Goal: Transaction & Acquisition: Download file/media

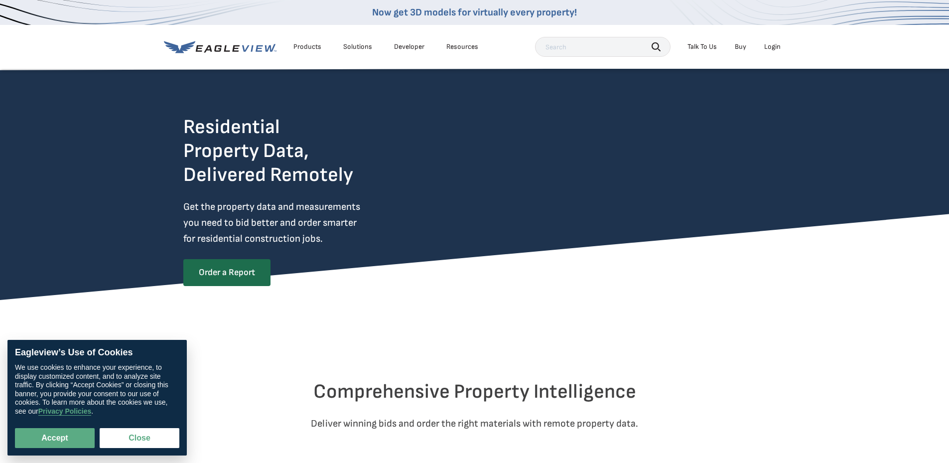
click at [782, 44] on li "Login" at bounding box center [772, 46] width 26 height 15
click at [775, 46] on div "Login" at bounding box center [772, 46] width 16 height 9
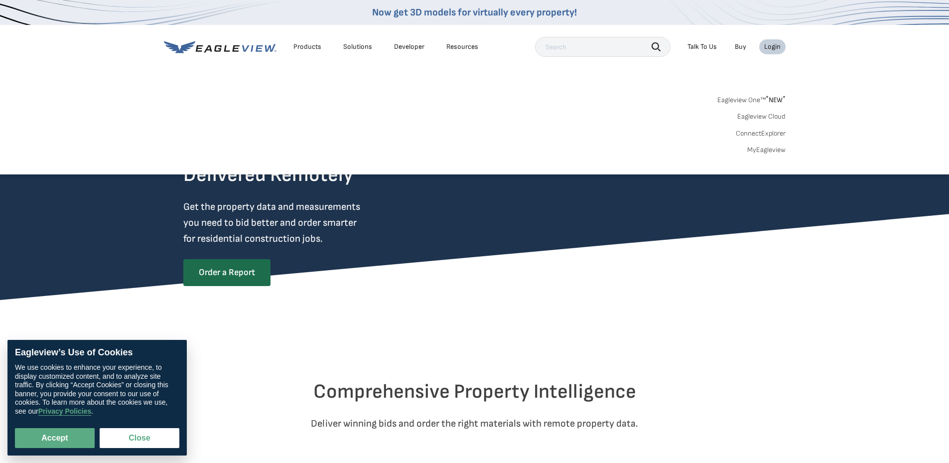
click at [759, 96] on link "Eagleview One™ * NEW *" at bounding box center [751, 98] width 68 height 11
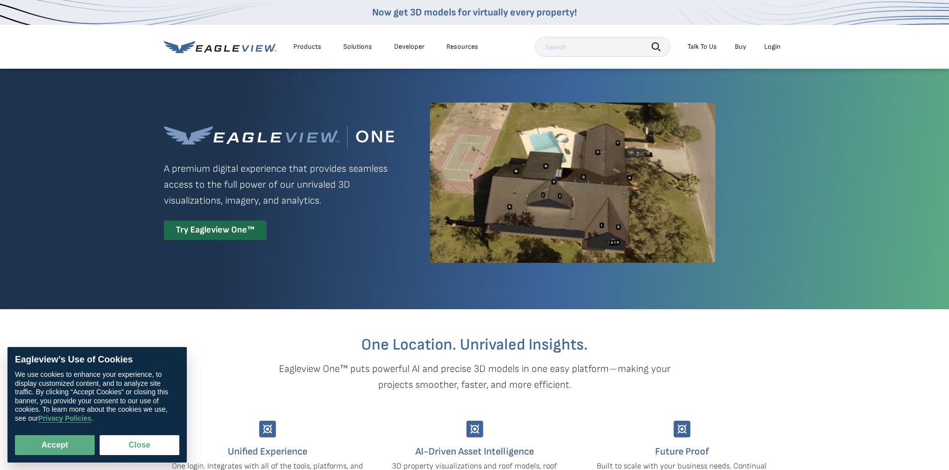
click at [774, 41] on li "Login" at bounding box center [772, 46] width 26 height 15
click at [60, 448] on button "Accept" at bounding box center [55, 445] width 80 height 20
checkbox input "true"
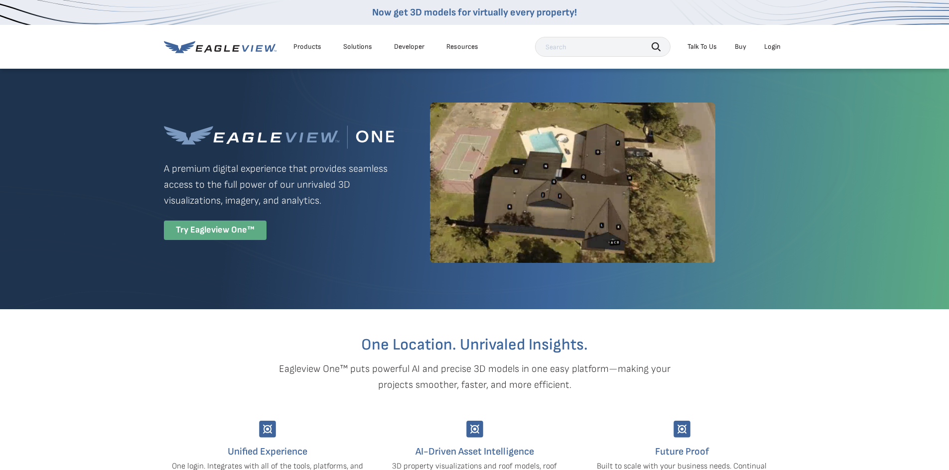
click at [232, 225] on div "Try Eagleview One™" at bounding box center [215, 230] width 103 height 19
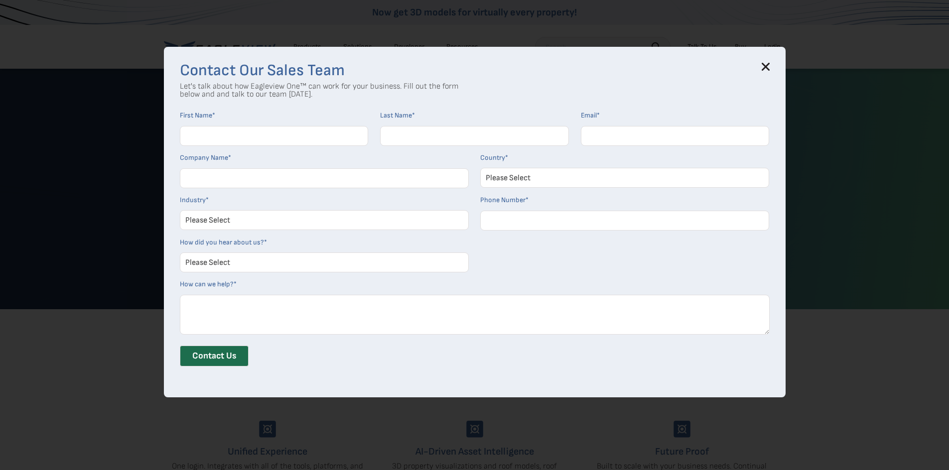
click at [767, 69] on icon at bounding box center [765, 67] width 8 height 8
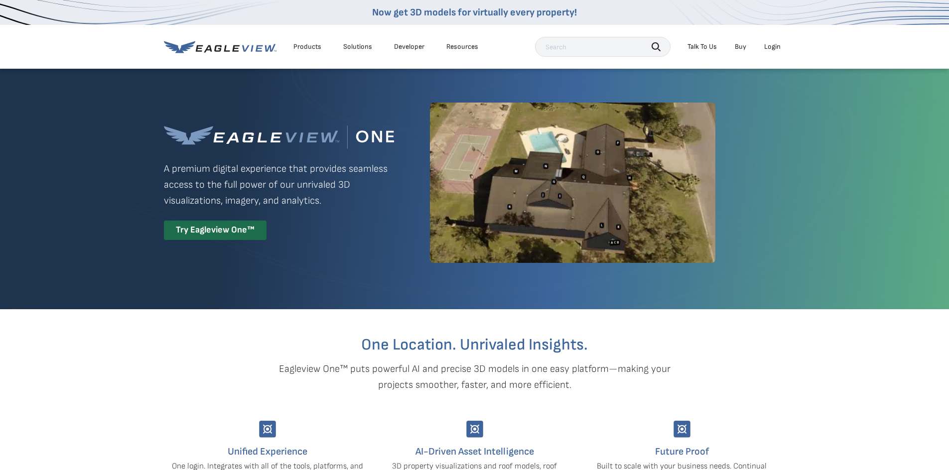
click at [771, 48] on div "Login" at bounding box center [772, 46] width 16 height 9
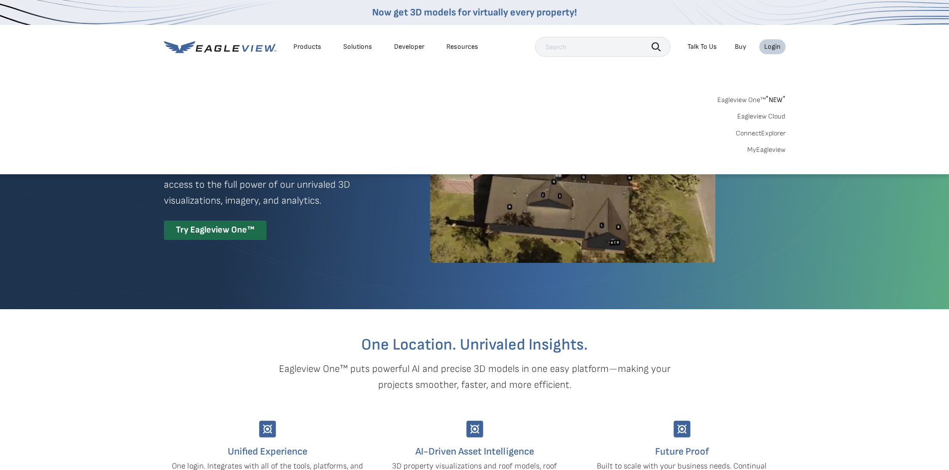
click at [766, 120] on link "Eagleview Cloud" at bounding box center [761, 116] width 48 height 9
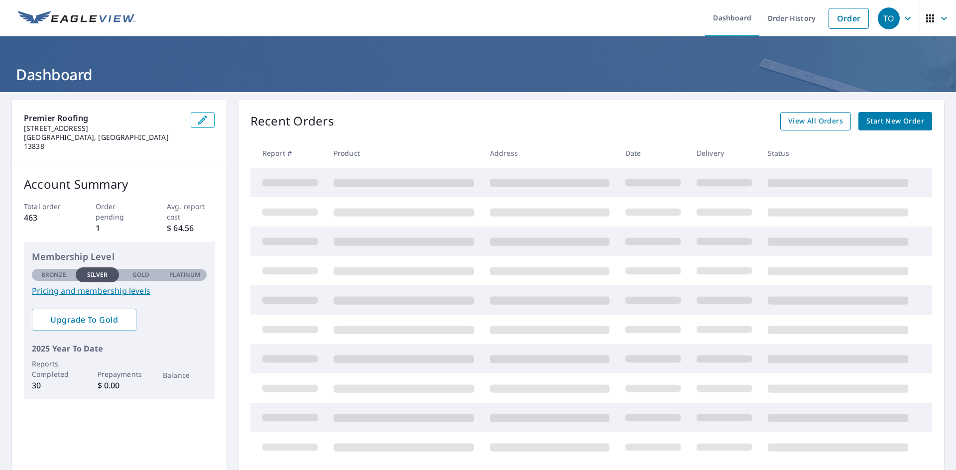
click at [804, 124] on span "View All Orders" at bounding box center [815, 121] width 55 height 12
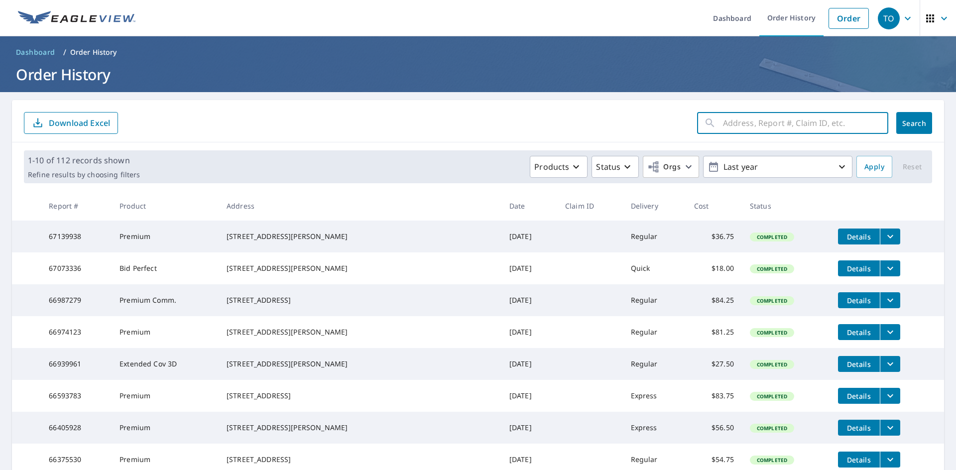
paste input "498 County Rd 1, Mt Upton, NY 13809"
type input "498 County Rd 1, Mt Upton, NY 13809"
click at [914, 120] on span "Search" at bounding box center [914, 123] width 20 height 9
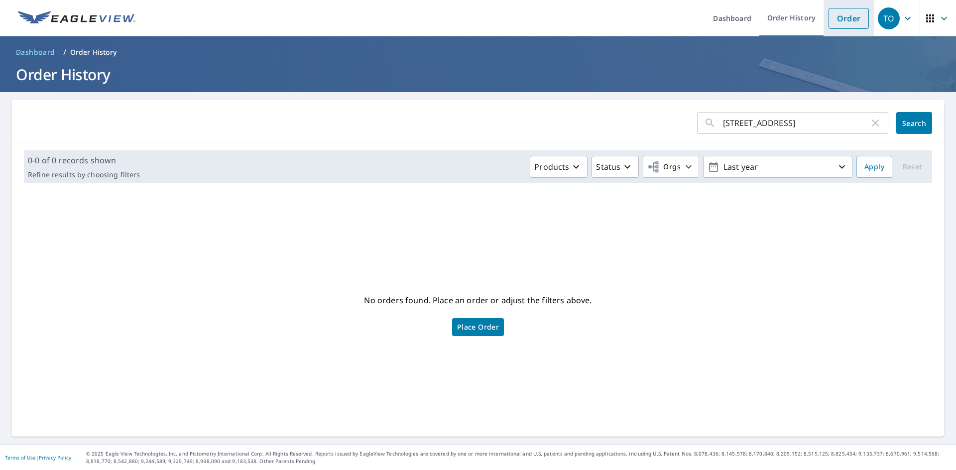
click at [838, 20] on link "Order" at bounding box center [849, 18] width 40 height 21
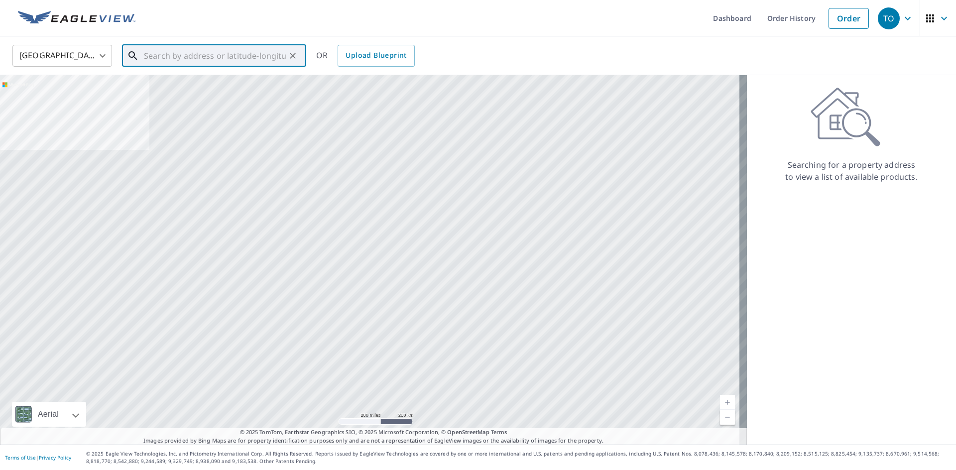
paste input "498 County Rd 1, Mt Upton, NY 13809"
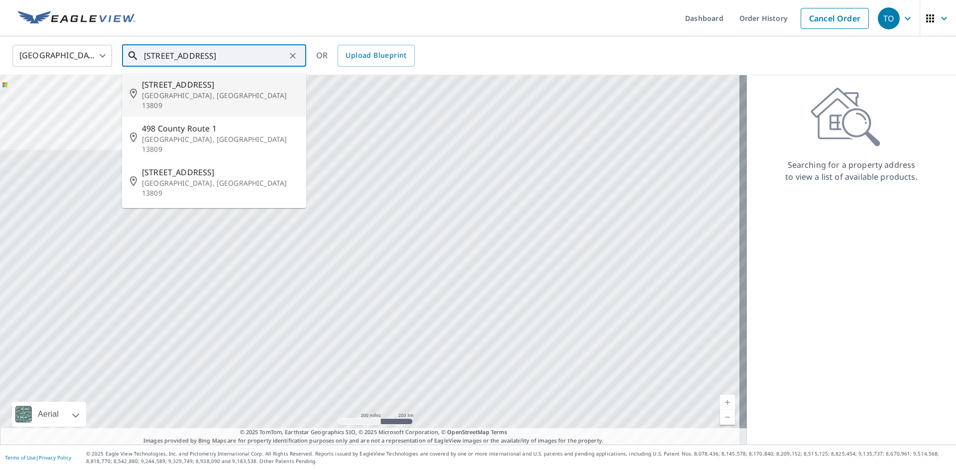
click at [231, 83] on span "498 County Highway 1" at bounding box center [220, 85] width 156 height 12
type input "498 County Highway 1 Mount Upton, NY 13809"
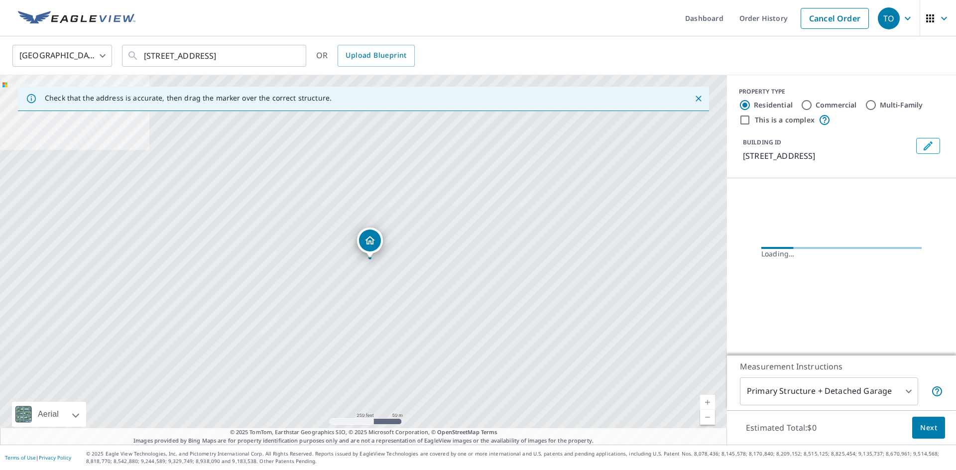
scroll to position [0, 0]
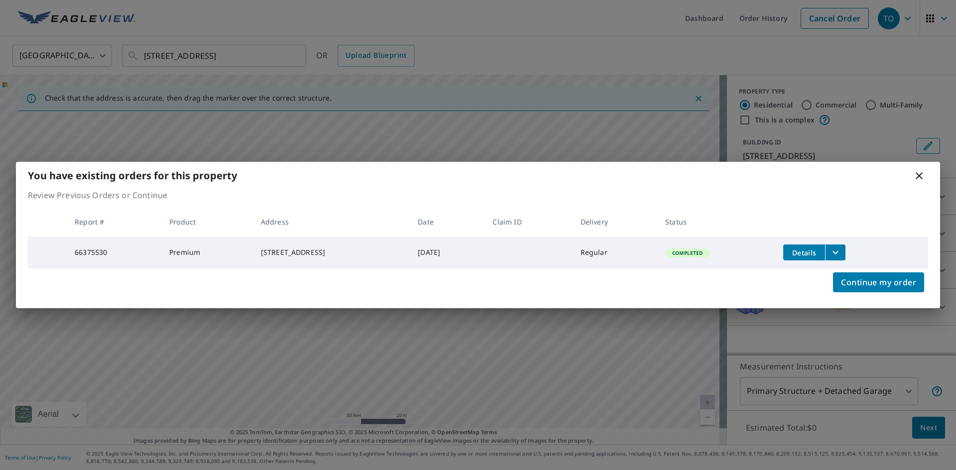
click at [822, 256] on button "Details" at bounding box center [804, 253] width 42 height 16
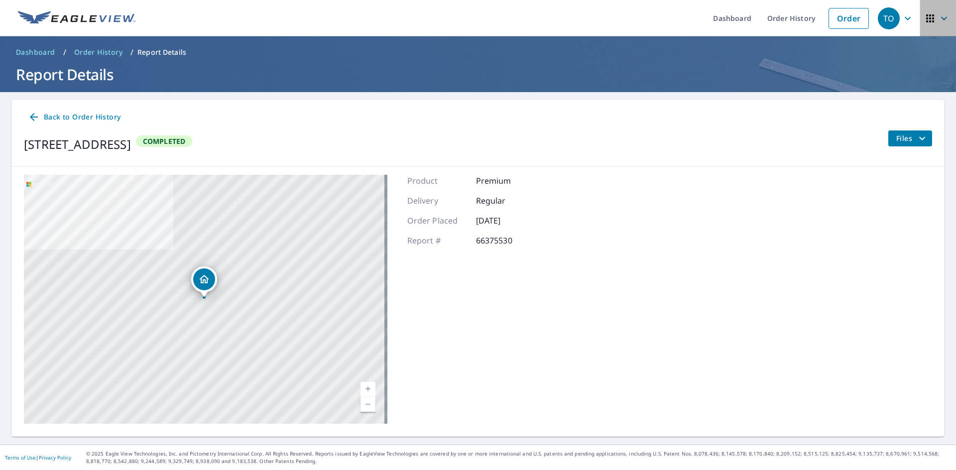
click at [938, 12] on icon "button" at bounding box center [944, 18] width 12 height 12
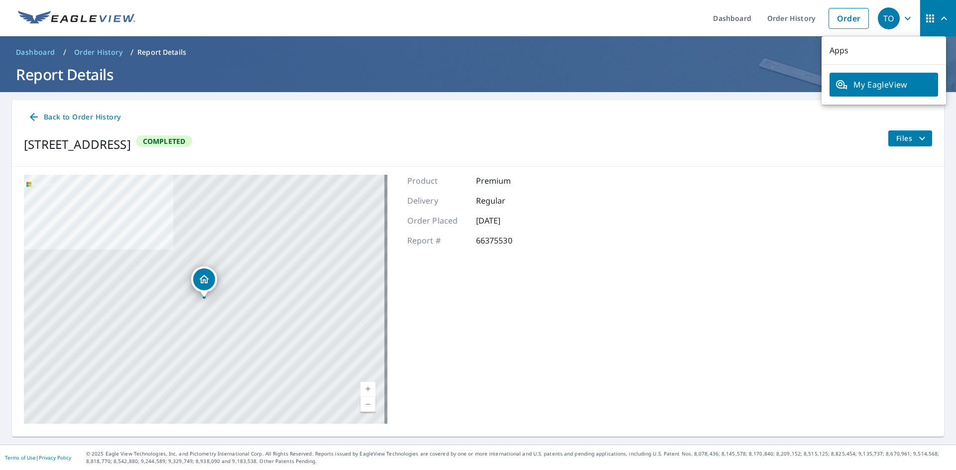
click at [889, 19] on div "TO" at bounding box center [889, 18] width 22 height 22
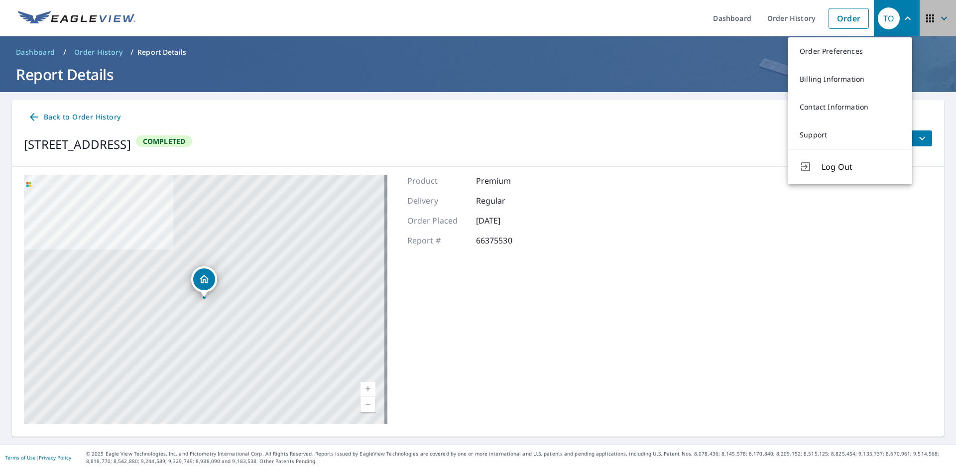
click at [938, 21] on icon "button" at bounding box center [944, 18] width 12 height 12
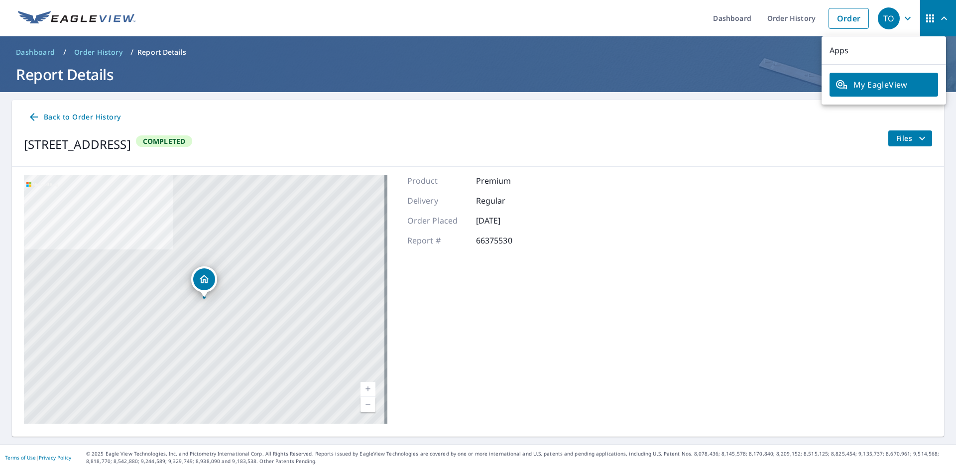
click at [895, 82] on span "My EagleView" at bounding box center [884, 85] width 97 height 12
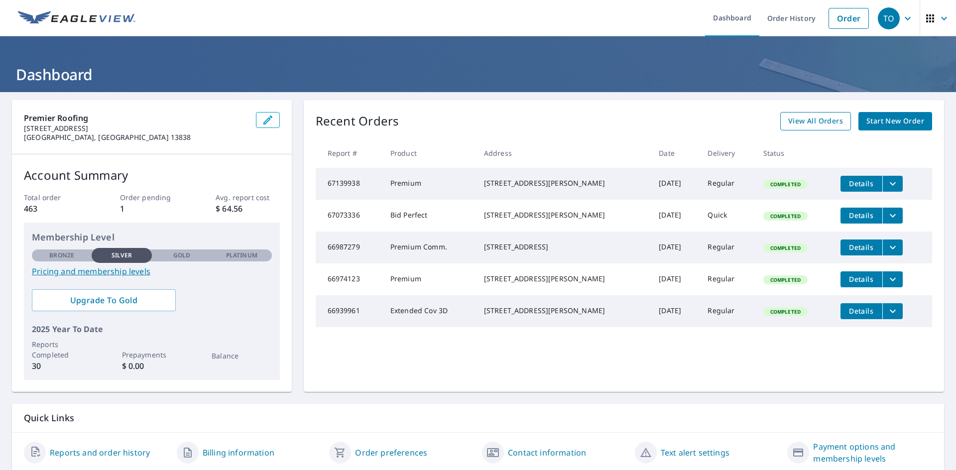
click at [840, 122] on link "View All Orders" at bounding box center [815, 121] width 71 height 18
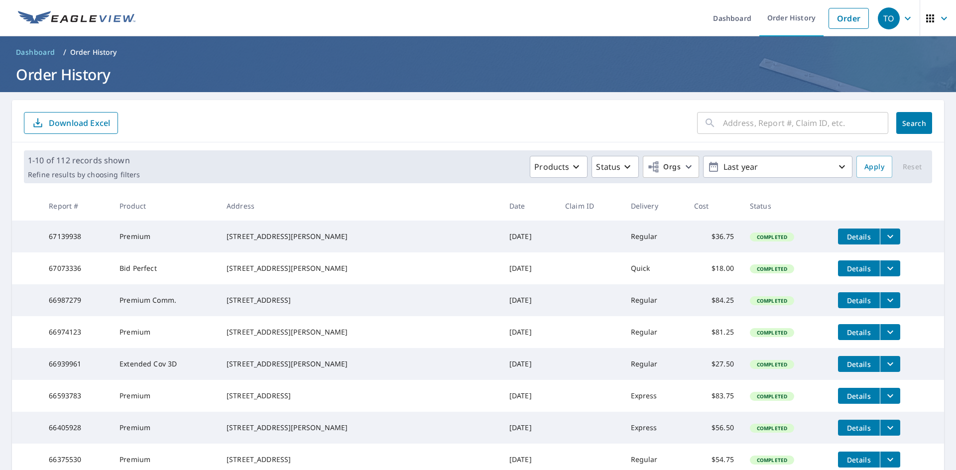
click at [763, 137] on div "​ Search Download Excel" at bounding box center [478, 121] width 932 height 42
paste input "[STREET_ADDRESS]"
type input "[STREET_ADDRESS]"
click at [903, 127] on button "Search" at bounding box center [914, 123] width 36 height 22
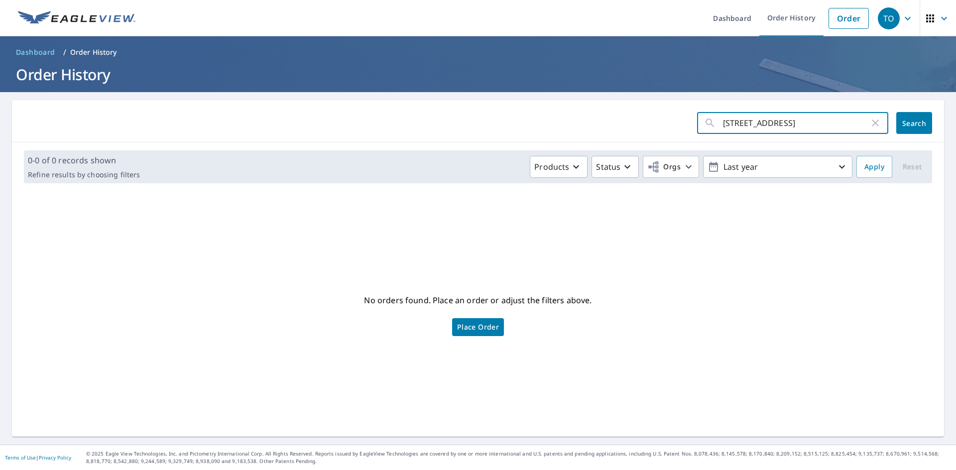
click at [791, 125] on input "498 County Rd 1, Mt Upton, NY 13809" at bounding box center [796, 123] width 146 height 28
click at [759, 122] on input "498 County Rd 1, Mt Upton, NY 13809" at bounding box center [796, 123] width 146 height 28
click at [788, 124] on input "498 County Rd 1, Mt Upton, NY 13809" at bounding box center [796, 123] width 146 height 28
drag, startPoint x: 775, startPoint y: 125, endPoint x: 868, endPoint y: 120, distance: 92.3
click at [867, 124] on div "498 County Rd 1, Mt Upton, NY 13809 ​" at bounding box center [792, 123] width 191 height 22
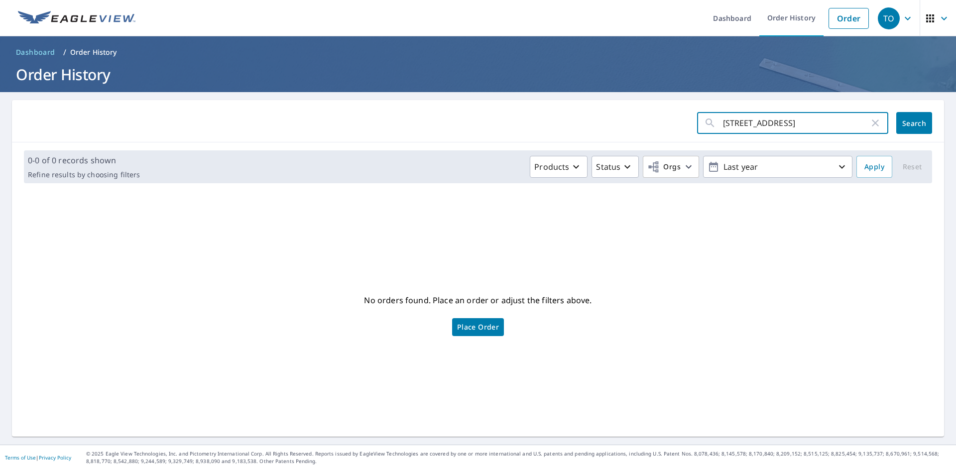
type input "498 County Rd"
click button "Search" at bounding box center [914, 123] width 36 height 22
click at [767, 124] on input "498 County Rd" at bounding box center [796, 123] width 146 height 28
type input "498 County Road"
click button "Search" at bounding box center [914, 123] width 36 height 22
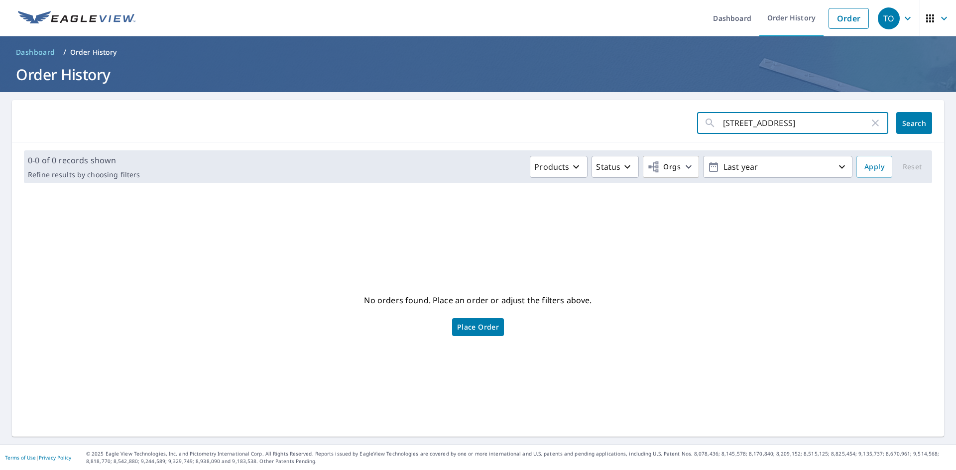
click at [785, 130] on input "498 County Road" at bounding box center [796, 123] width 146 height 28
type input "498"
click button "Search" at bounding box center [914, 123] width 36 height 22
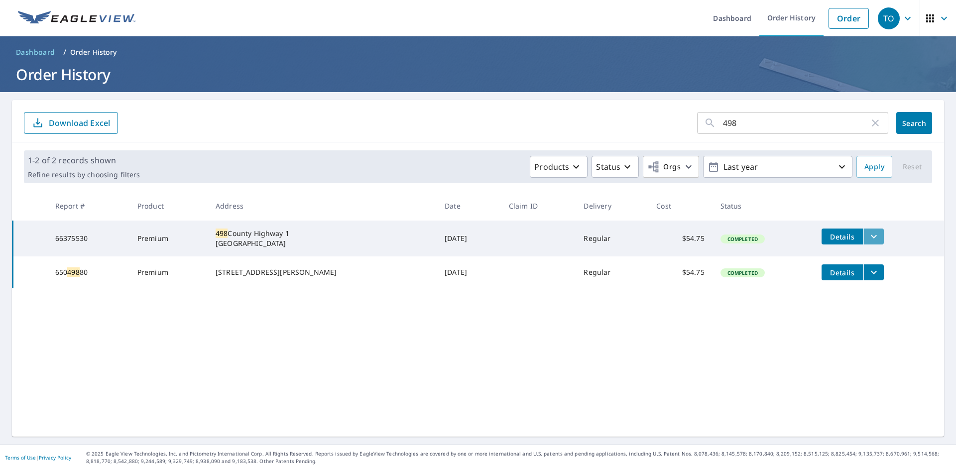
click at [868, 240] on icon "filesDropdownBtn-66375530" at bounding box center [874, 237] width 12 height 12
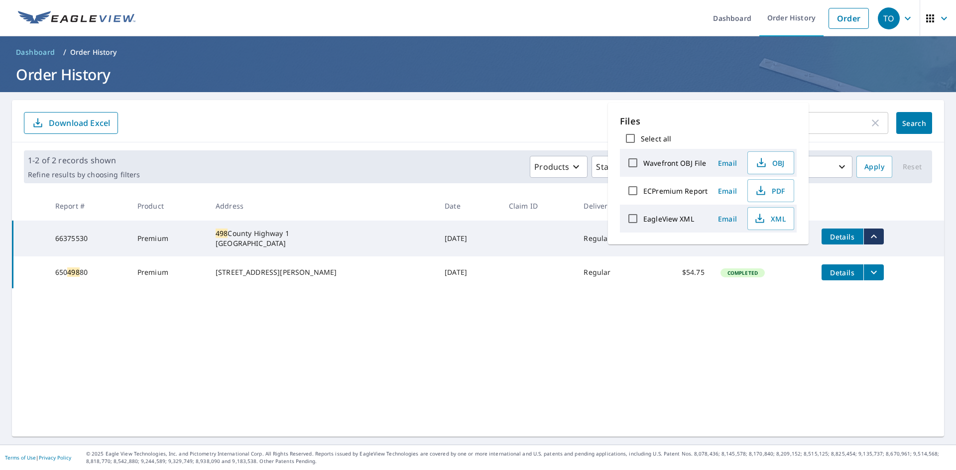
click at [606, 140] on div "498 ​ Search Download Excel" at bounding box center [478, 121] width 932 height 42
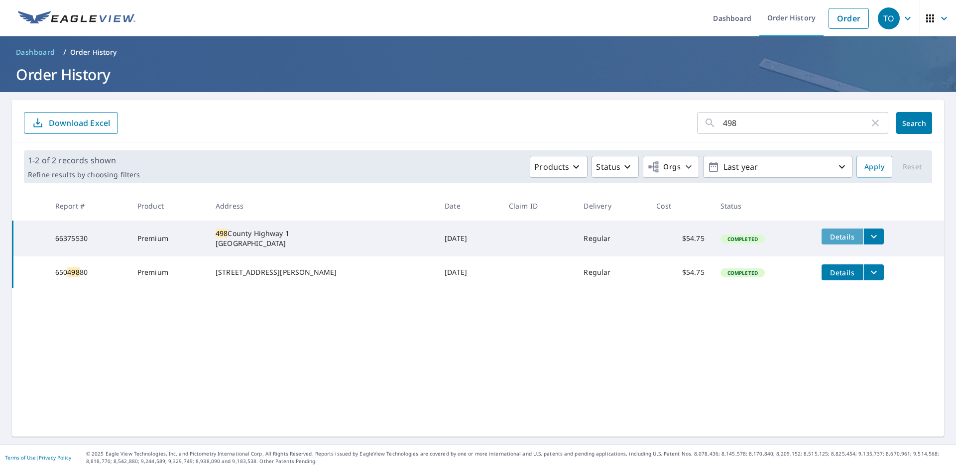
click at [834, 237] on span "Details" at bounding box center [843, 236] width 30 height 9
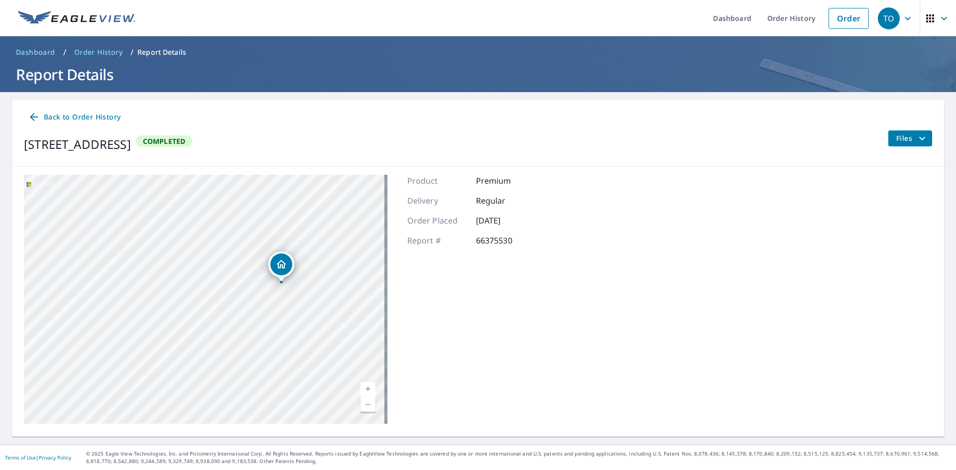
click at [896, 135] on span "Files" at bounding box center [912, 138] width 32 height 12
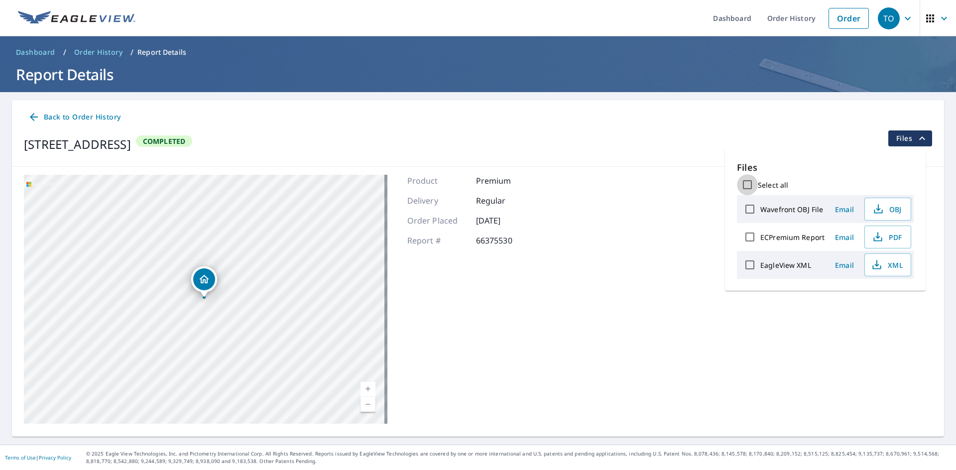
click at [747, 182] on input "Select all" at bounding box center [747, 184] width 21 height 21
checkbox input "true"
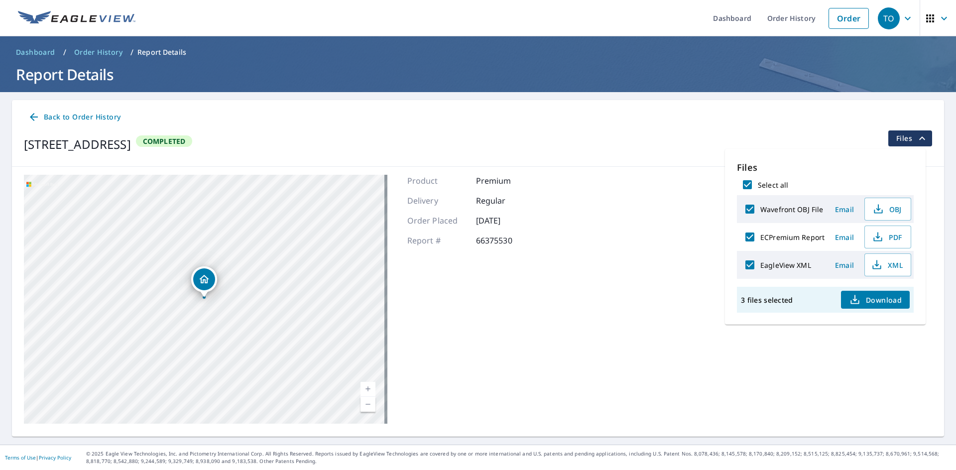
click at [891, 301] on span "Download" at bounding box center [875, 300] width 53 height 12
click at [804, 205] on label "Wavefront OBJ File" at bounding box center [791, 209] width 63 height 9
click at [760, 205] on input "Wavefront OBJ File" at bounding box center [750, 209] width 21 height 21
checkbox input "false"
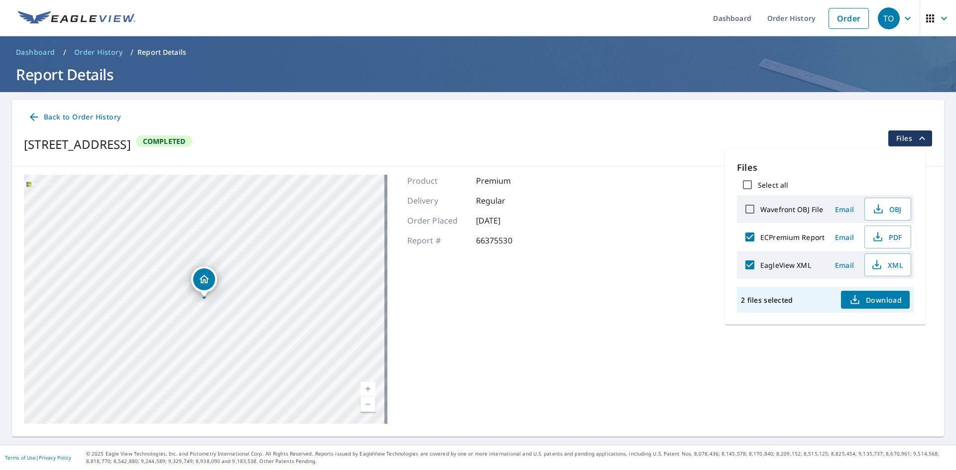
click at [804, 239] on label "ECPremium Report" at bounding box center [792, 237] width 64 height 9
click at [760, 239] on input "ECPremium Report" at bounding box center [750, 237] width 21 height 21
checkbox input "false"
click at [790, 261] on label "EagleView XML" at bounding box center [785, 264] width 51 height 9
click at [760, 261] on input "EagleView XML" at bounding box center [750, 264] width 21 height 21
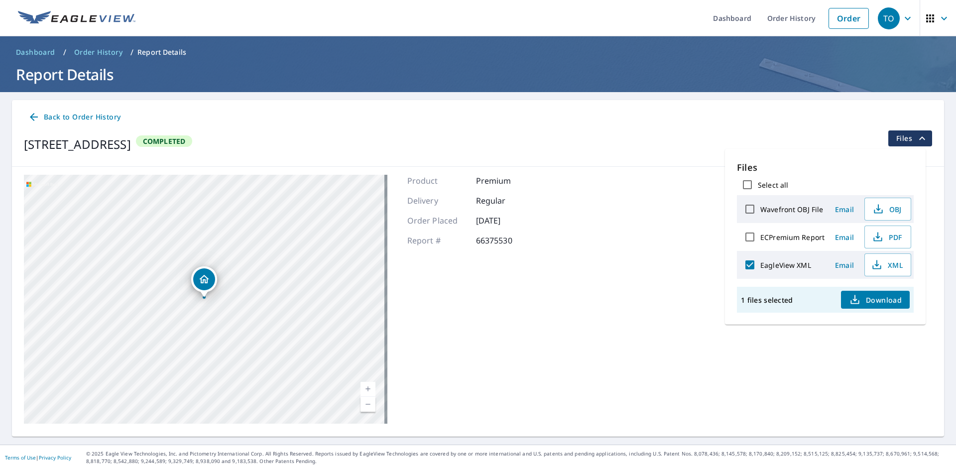
checkbox input "false"
click at [787, 236] on label "ECPremium Report" at bounding box center [792, 237] width 64 height 9
click at [760, 236] on input "ECPremium Report" at bounding box center [750, 237] width 21 height 21
checkbox input "true"
click at [896, 233] on span "PDF" at bounding box center [887, 237] width 32 height 12
